Goal: Information Seeking & Learning: Learn about a topic

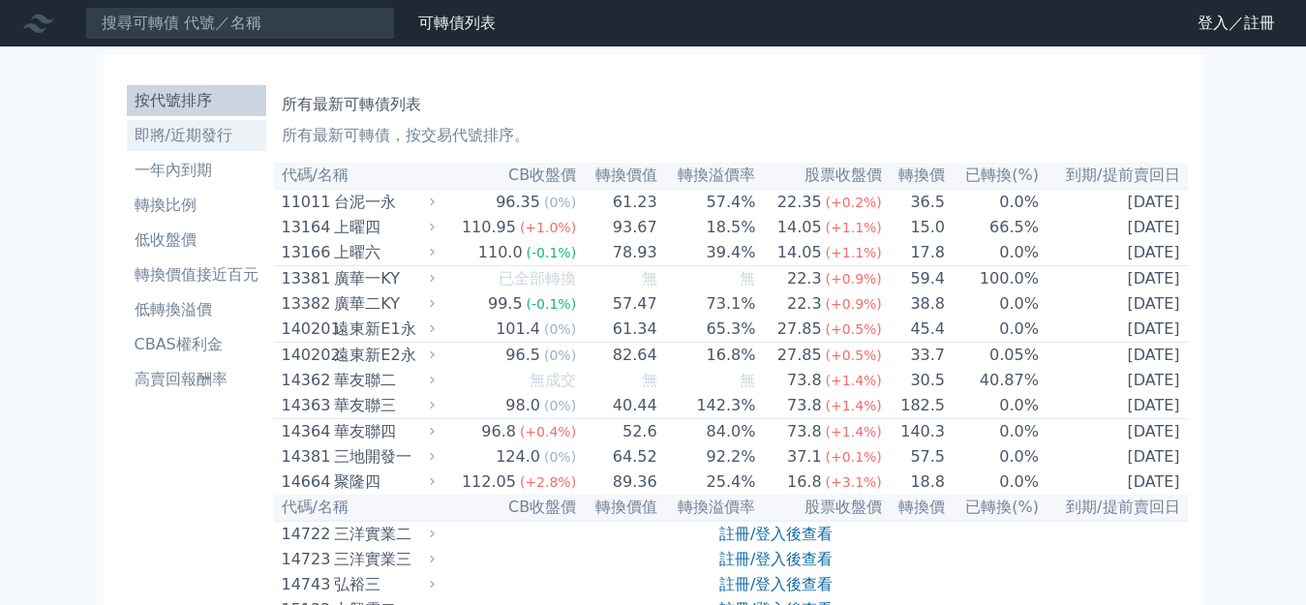
click at [193, 124] on li "即將/近期發行" at bounding box center [196, 135] width 139 height 23
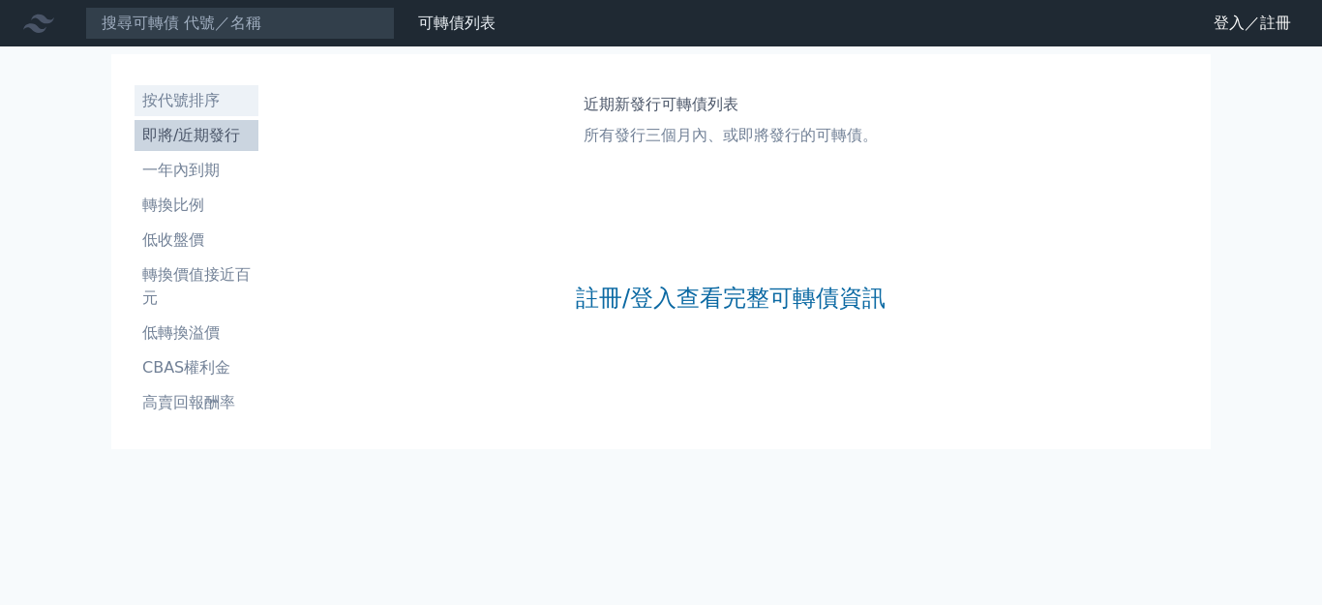
click at [162, 96] on li "按代號排序" at bounding box center [197, 100] width 124 height 23
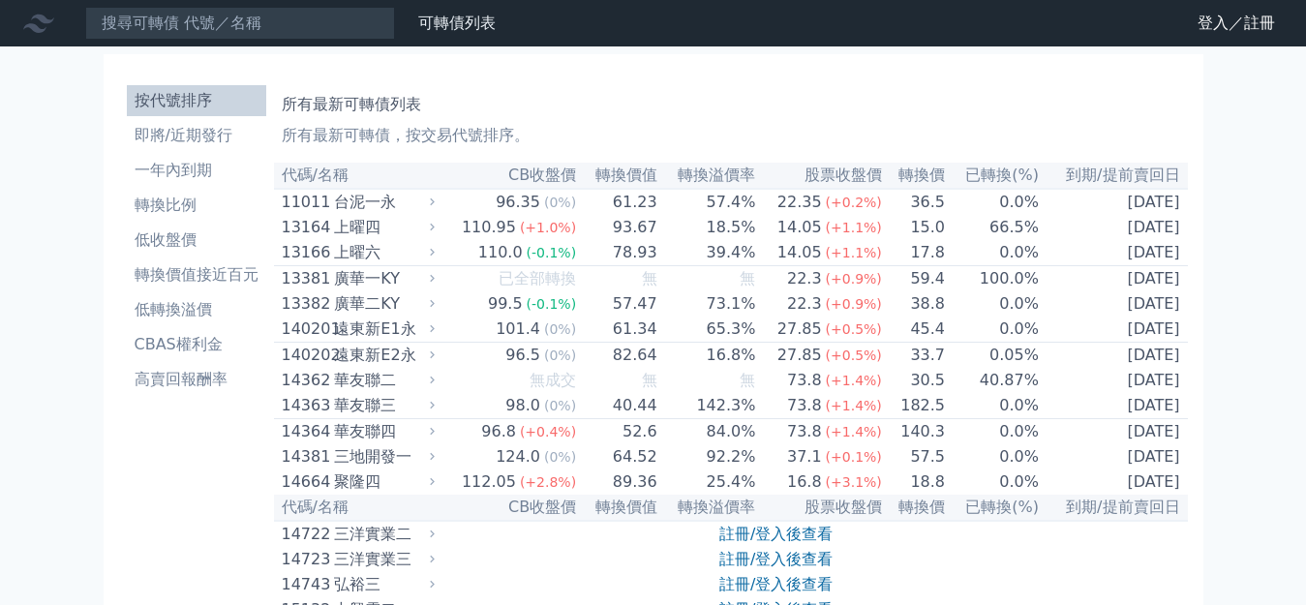
click at [0, 0] on icon at bounding box center [0, 0] width 0 height 0
click at [0, 0] on link "可轉債列表" at bounding box center [0, 0] width 0 height 0
click at [0, 0] on icon at bounding box center [0, 0] width 0 height 0
click at [0, 0] on link "登入／註冊" at bounding box center [0, 0] width 0 height 0
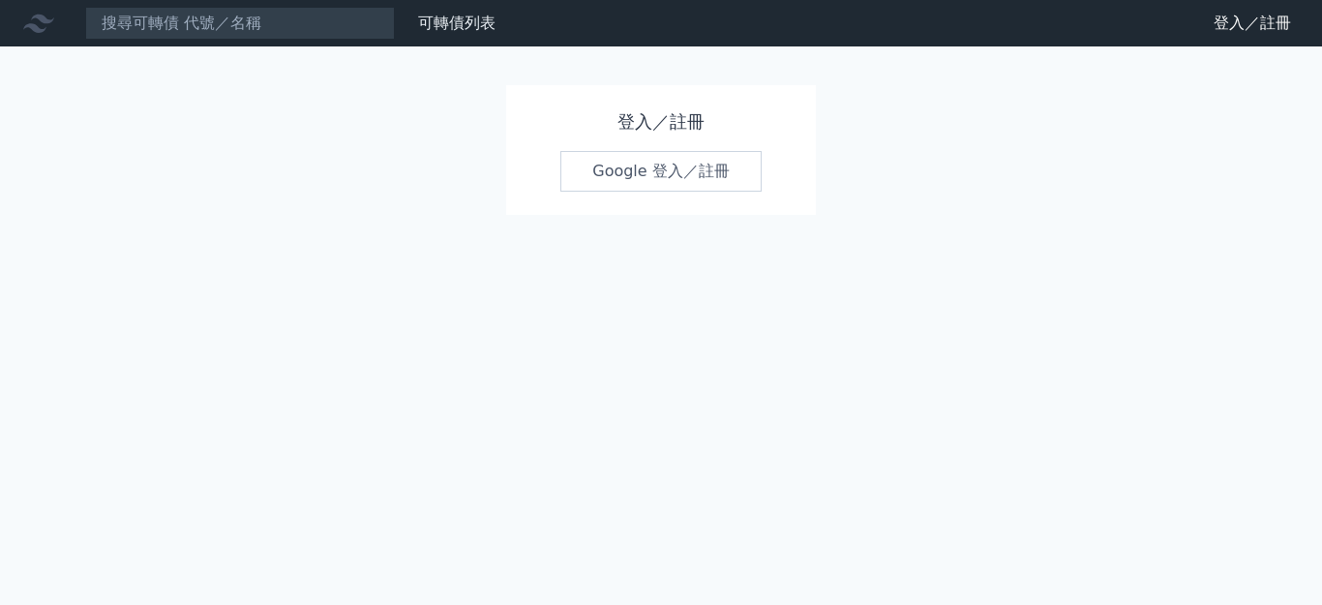
click at [662, 182] on link "Google 登入／註冊" at bounding box center [660, 171] width 201 height 41
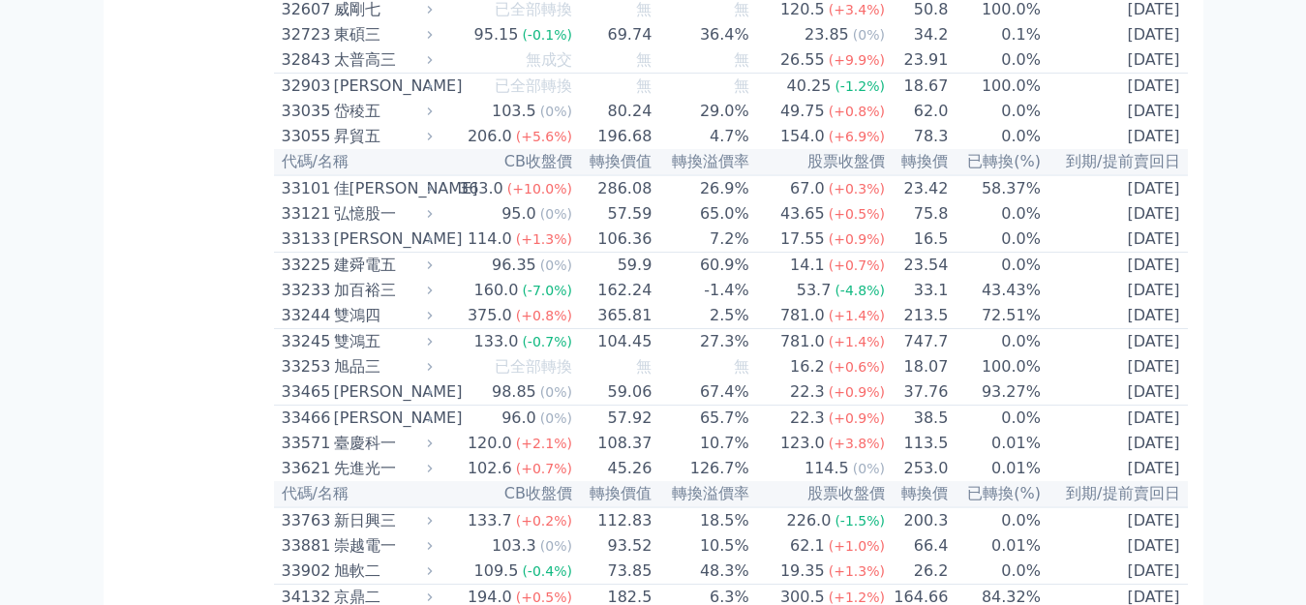
scroll to position [3205, 0]
